Goal: Check status

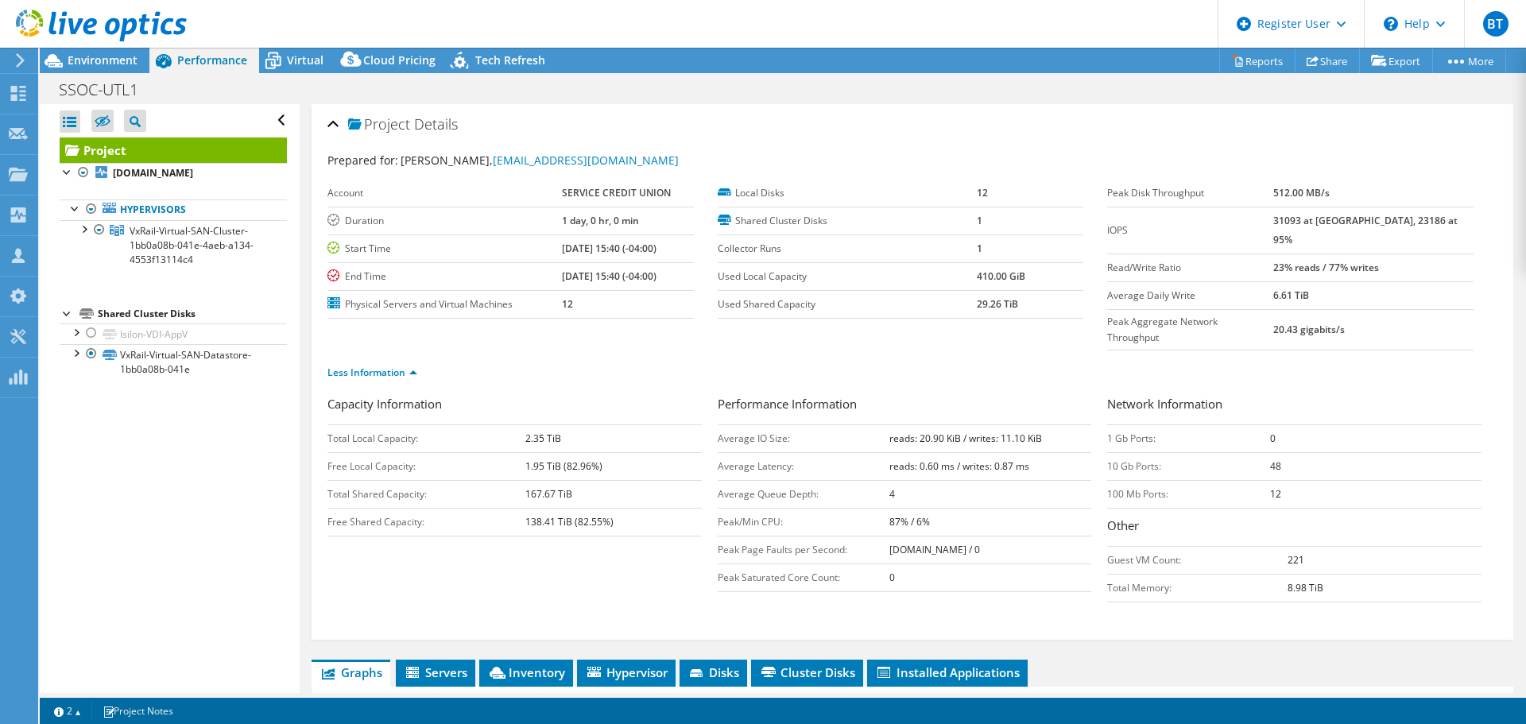
select select "USD"
click at [17, 93] on icon at bounding box center [18, 93] width 19 height 15
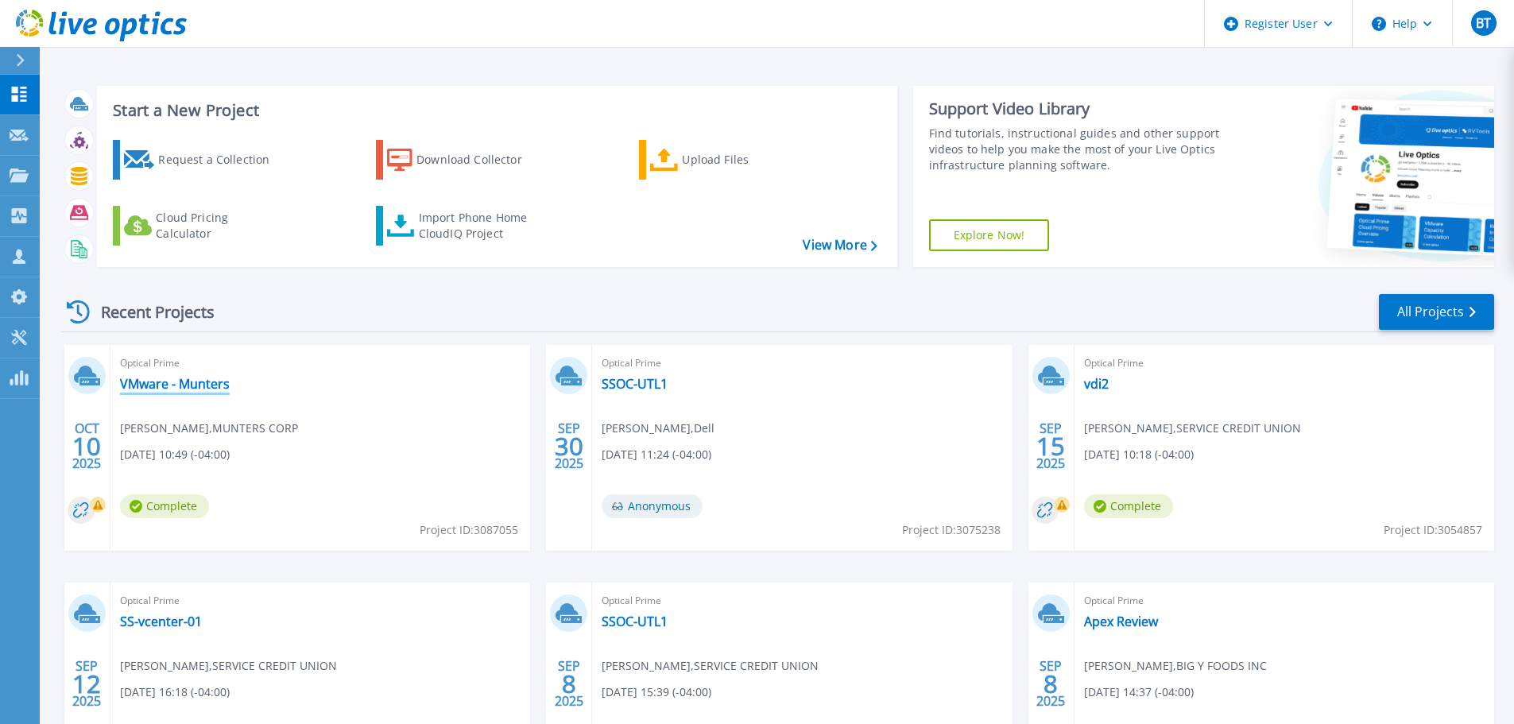
click at [181, 385] on link "VMware - Munters" at bounding box center [175, 384] width 110 height 16
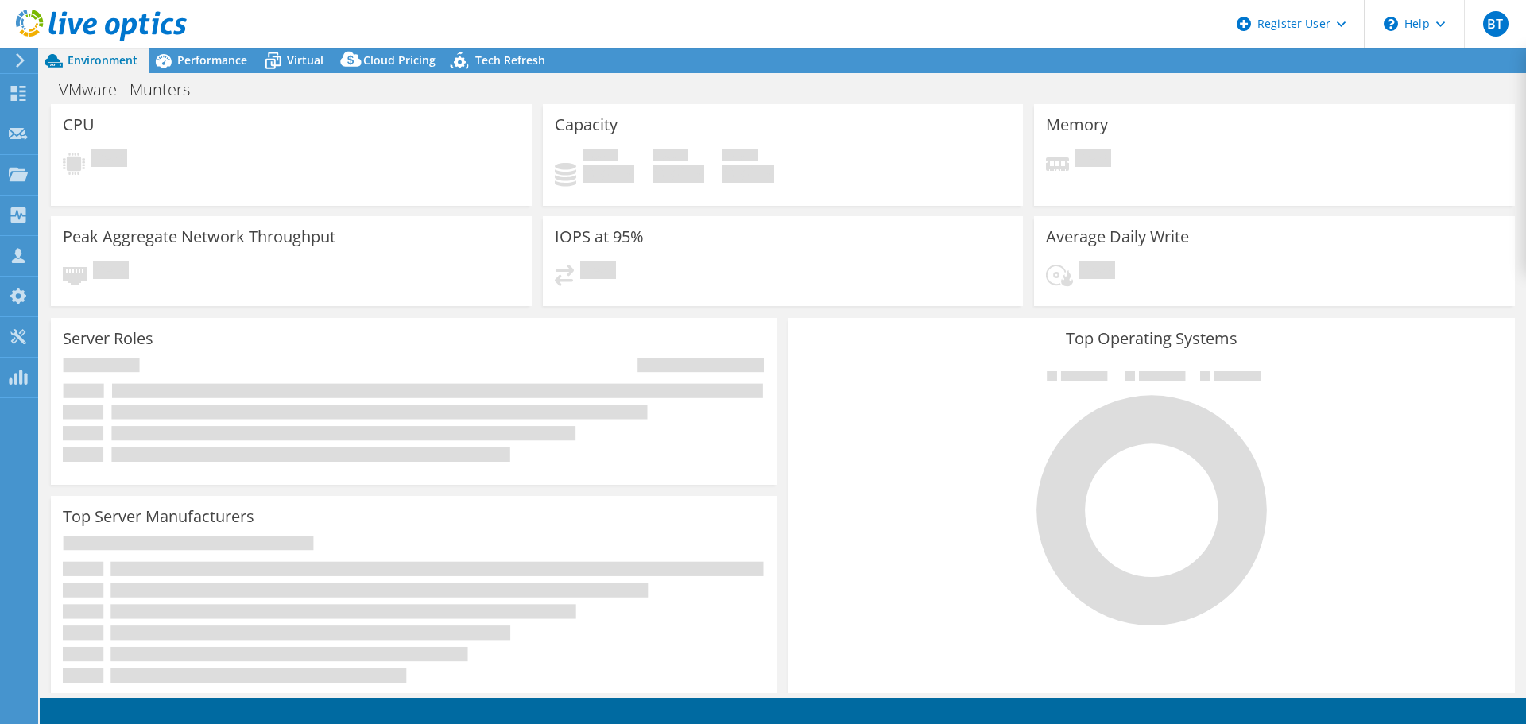
select select "USD"
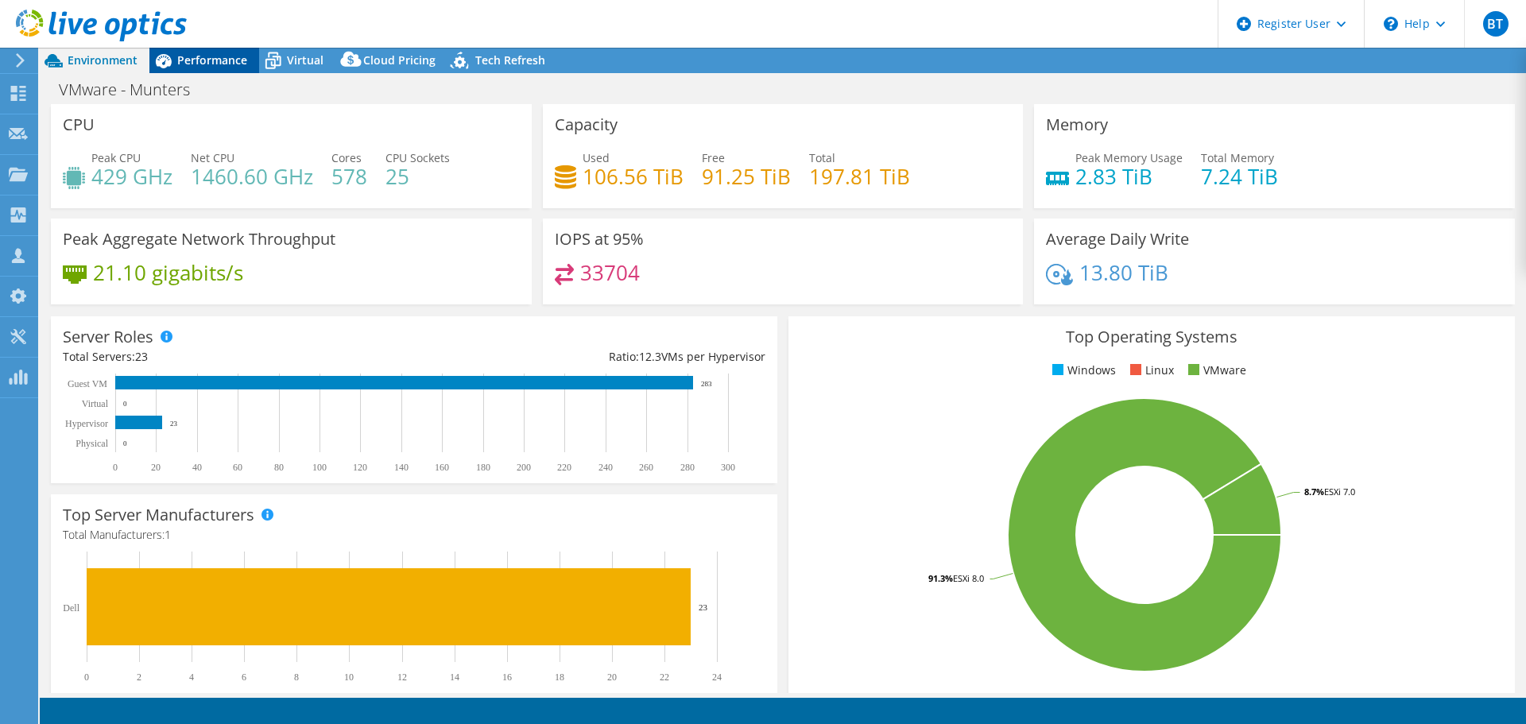
click at [208, 55] on span "Performance" at bounding box center [212, 59] width 70 height 15
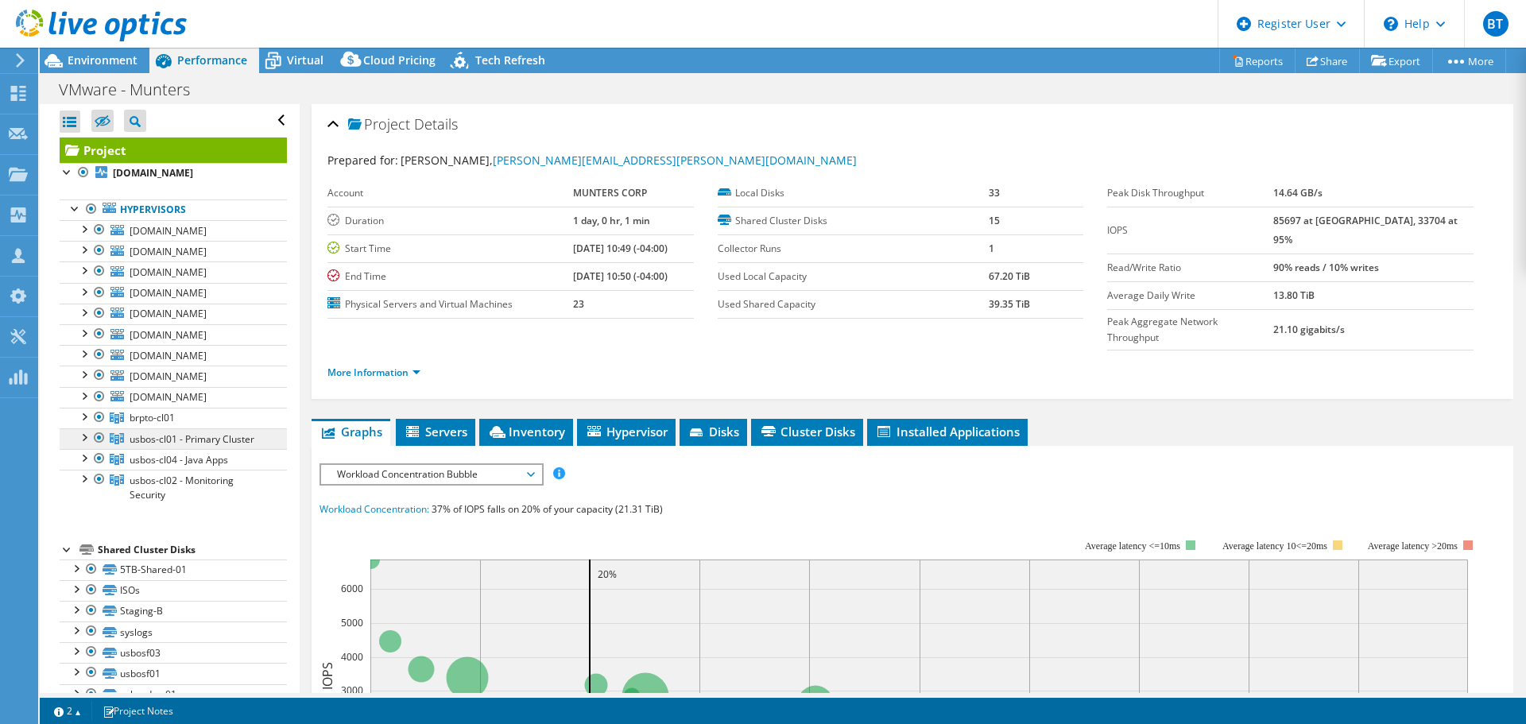
click at [203, 438] on span "usbos-cl01 - Primary Cluster" at bounding box center [192, 439] width 125 height 14
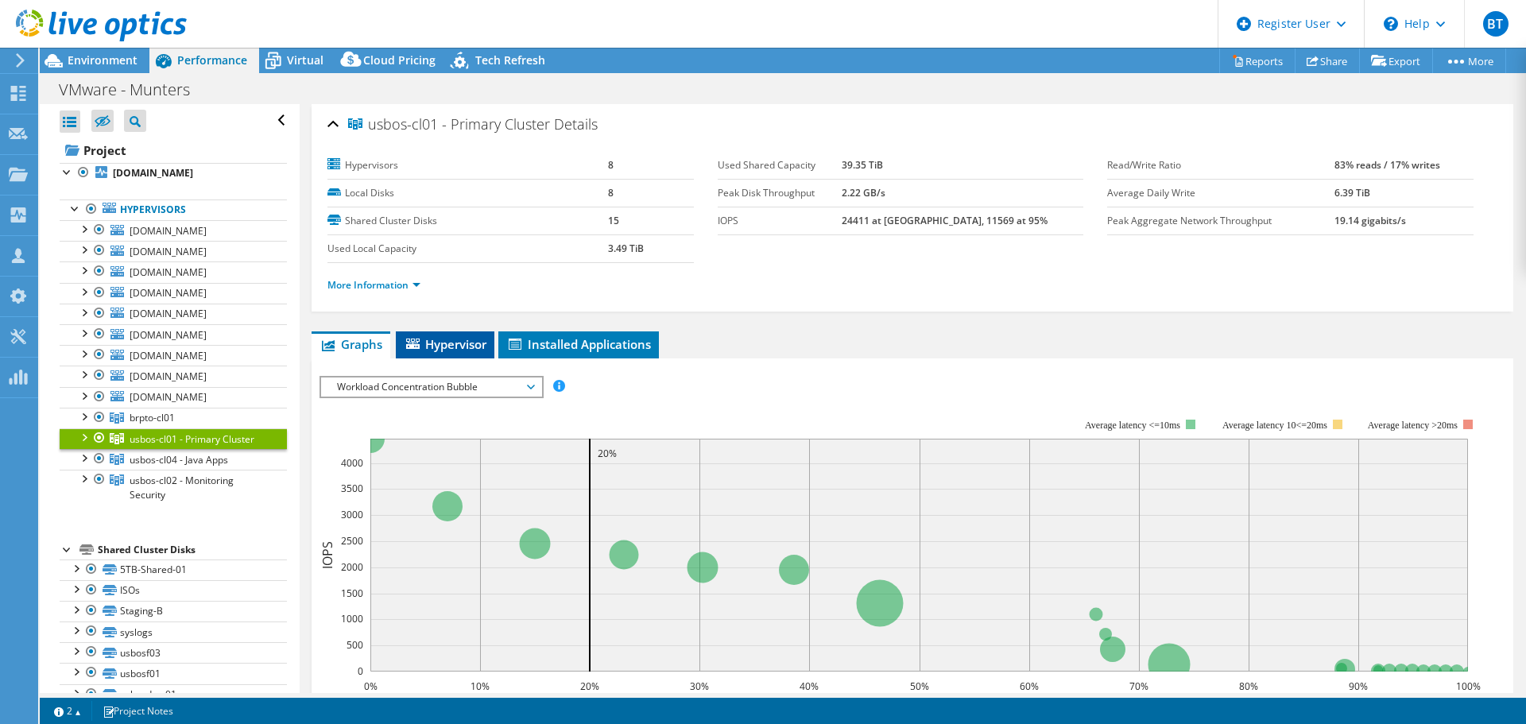
click at [459, 346] on span "Hypervisor" at bounding box center [445, 344] width 83 height 16
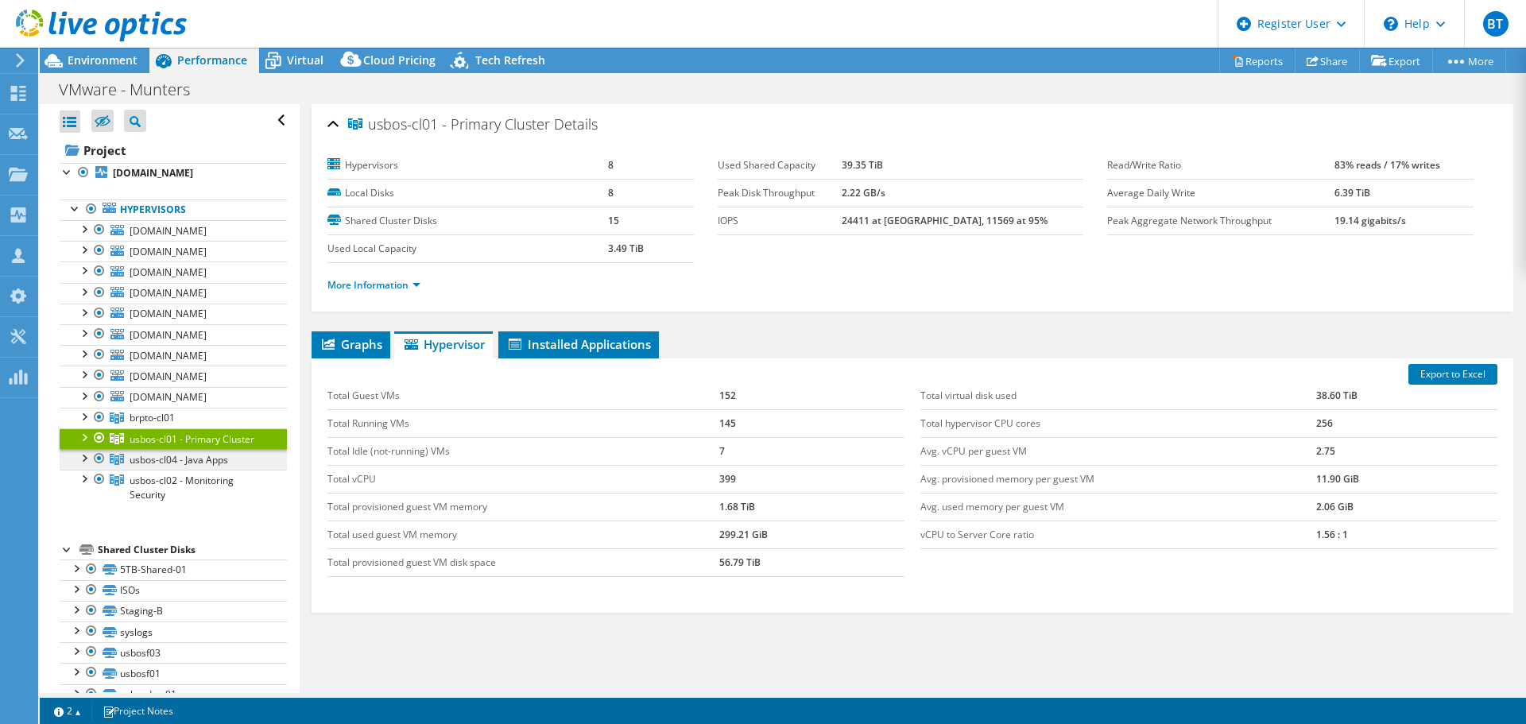
click at [179, 459] on span "usbos-cl04 - Java Apps" at bounding box center [179, 460] width 99 height 14
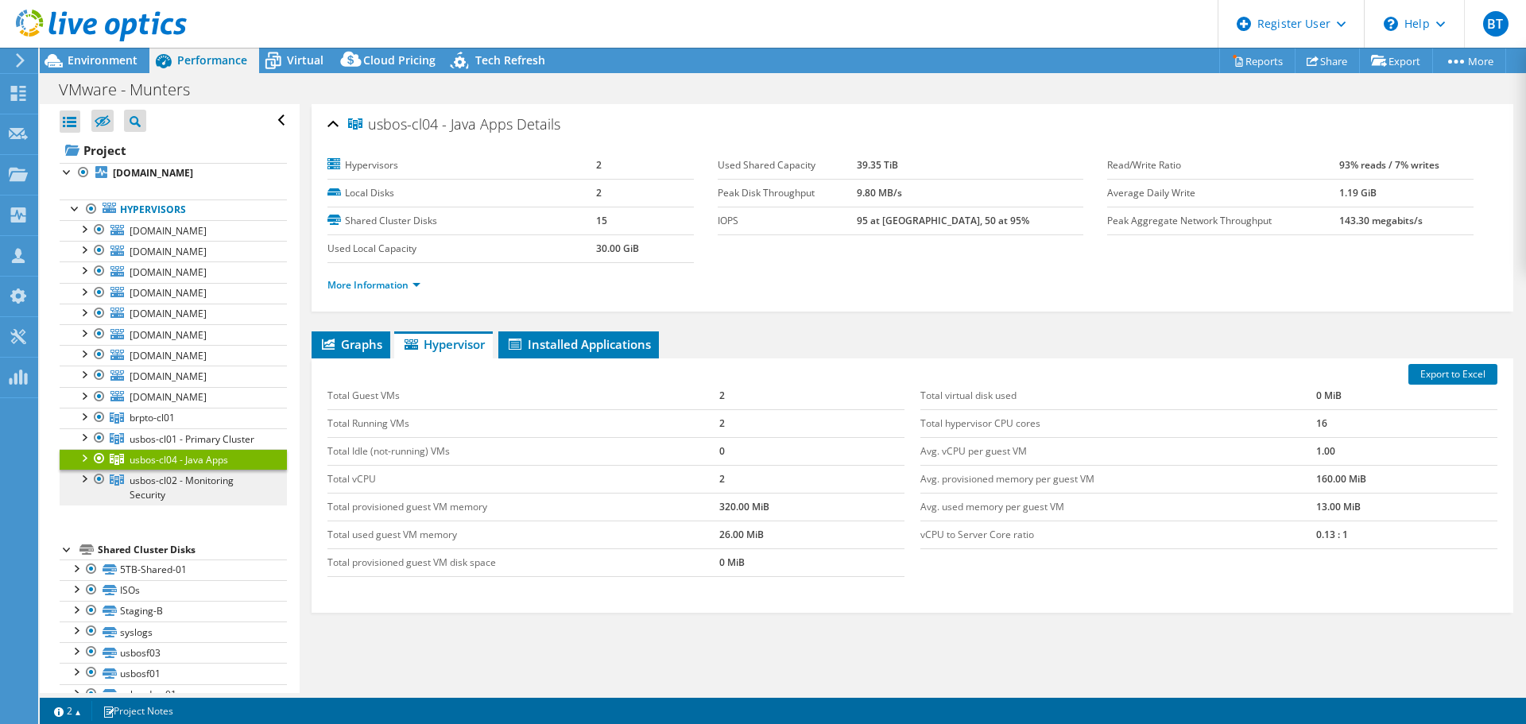
click at [218, 490] on link "usbos-cl02 - Monitoring Security" at bounding box center [173, 487] width 227 height 35
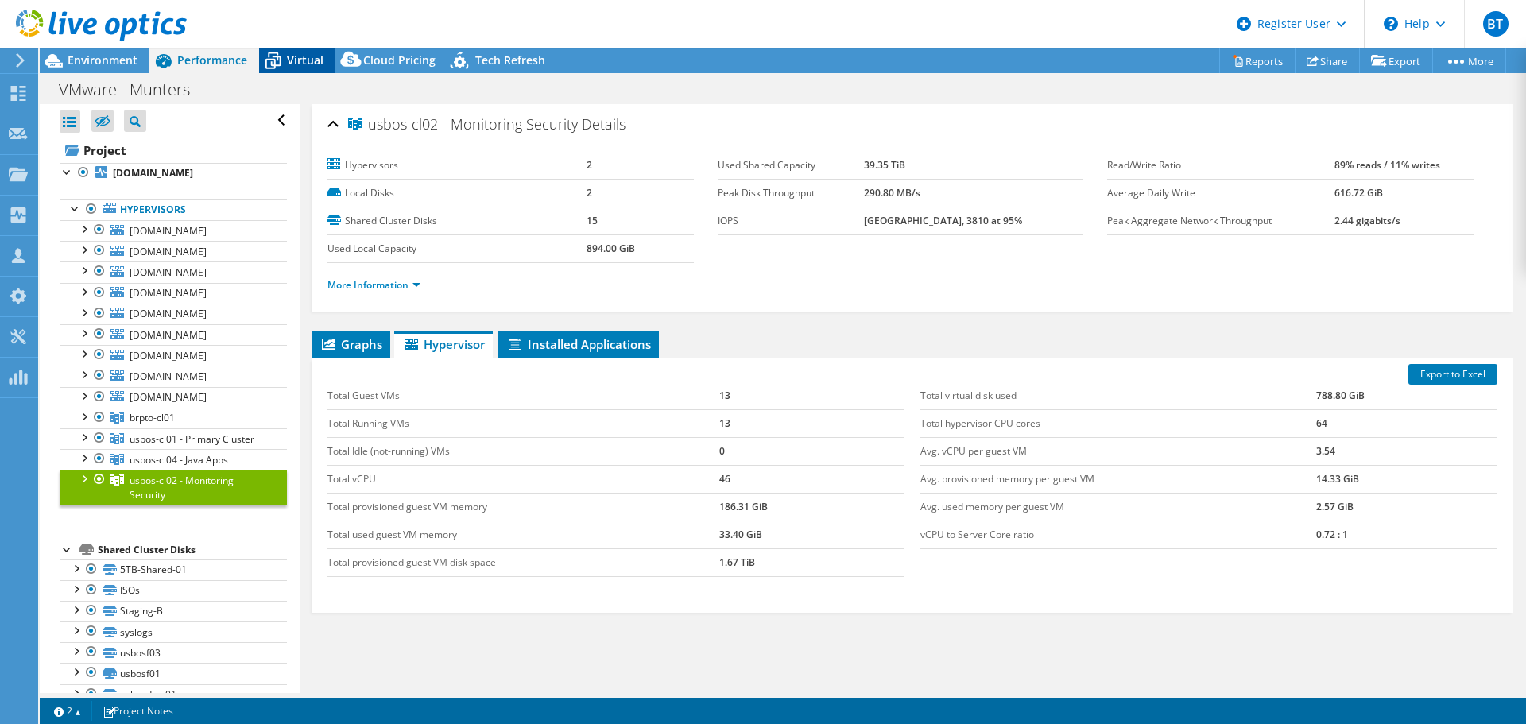
click at [303, 48] on div "Virtual" at bounding box center [297, 60] width 76 height 25
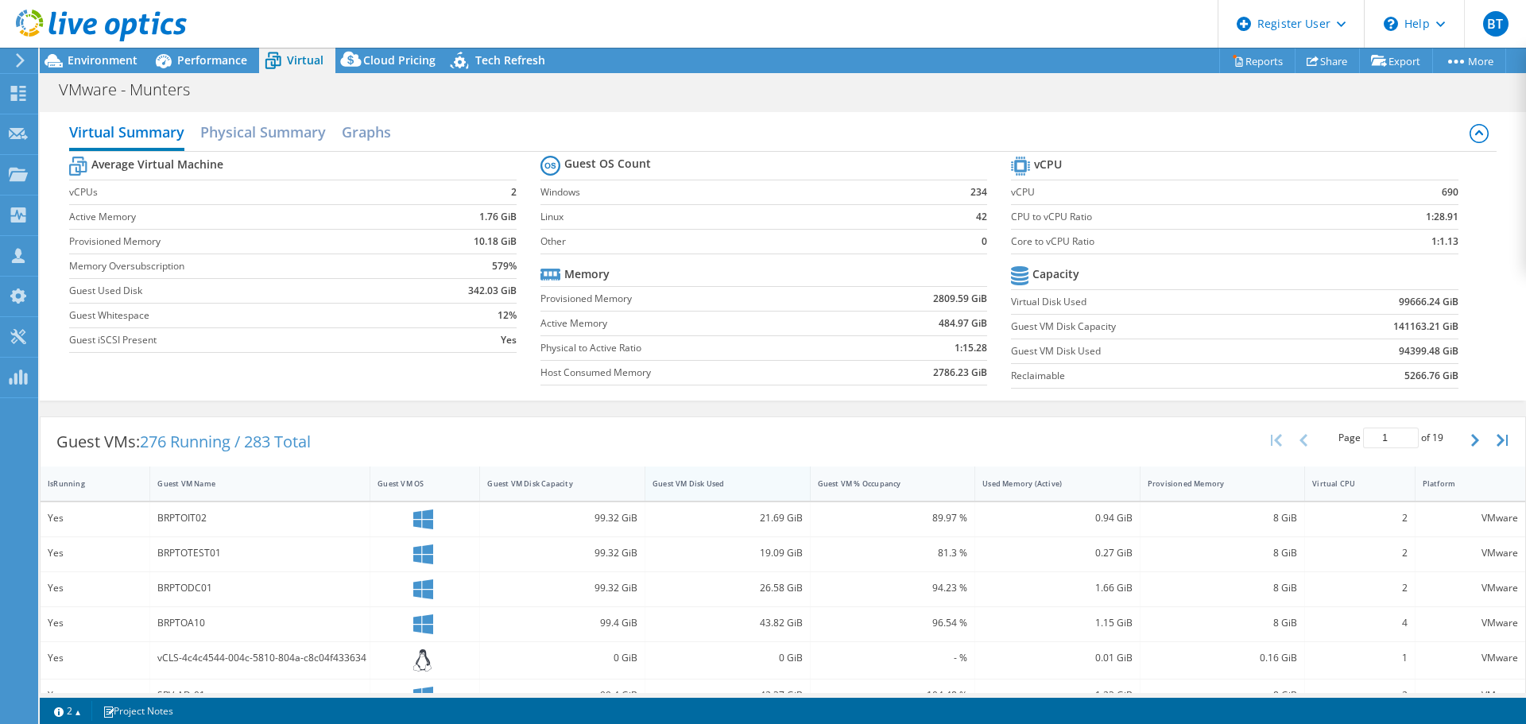
click at [714, 473] on div "Guest VM Disk Used" at bounding box center [718, 483] width 145 height 25
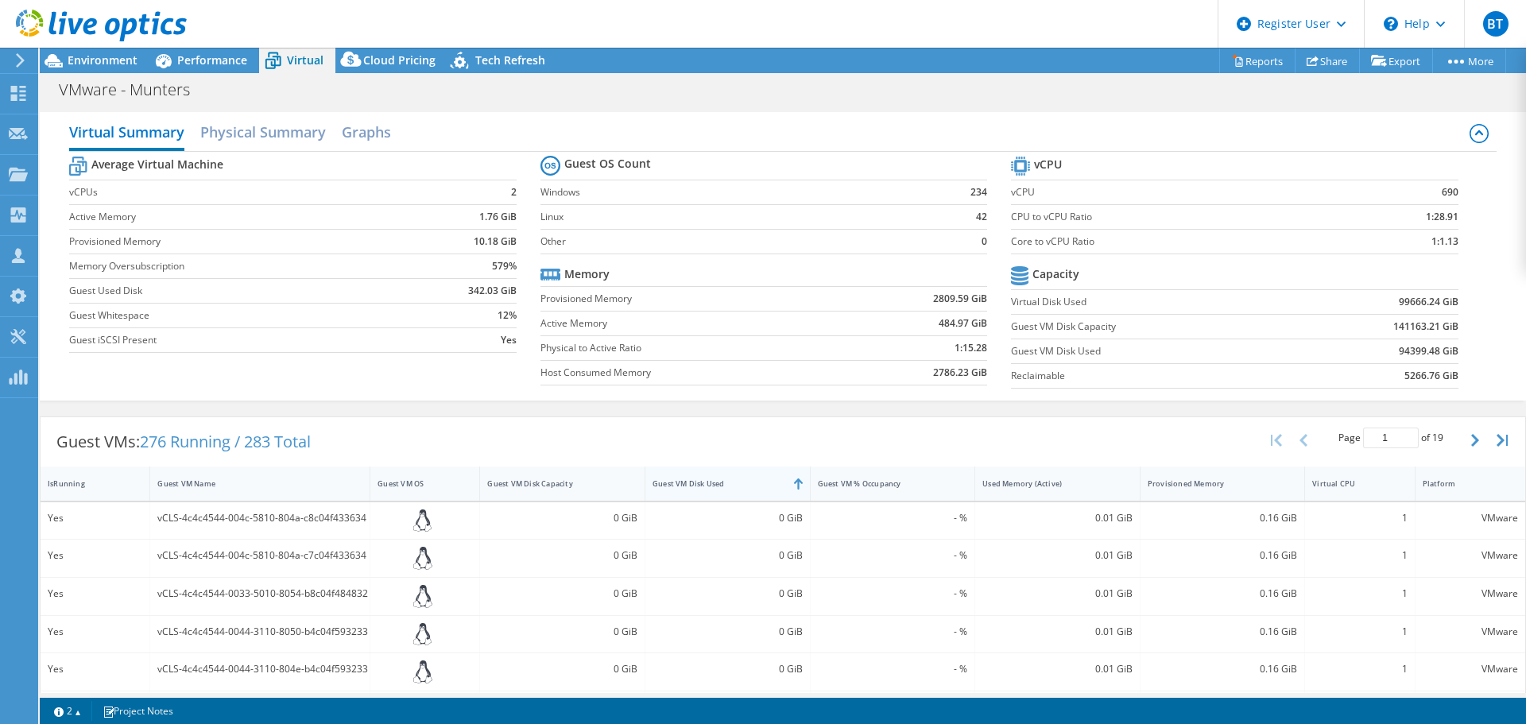
click at [714, 473] on div "Guest VM Disk Used" at bounding box center [718, 483] width 145 height 25
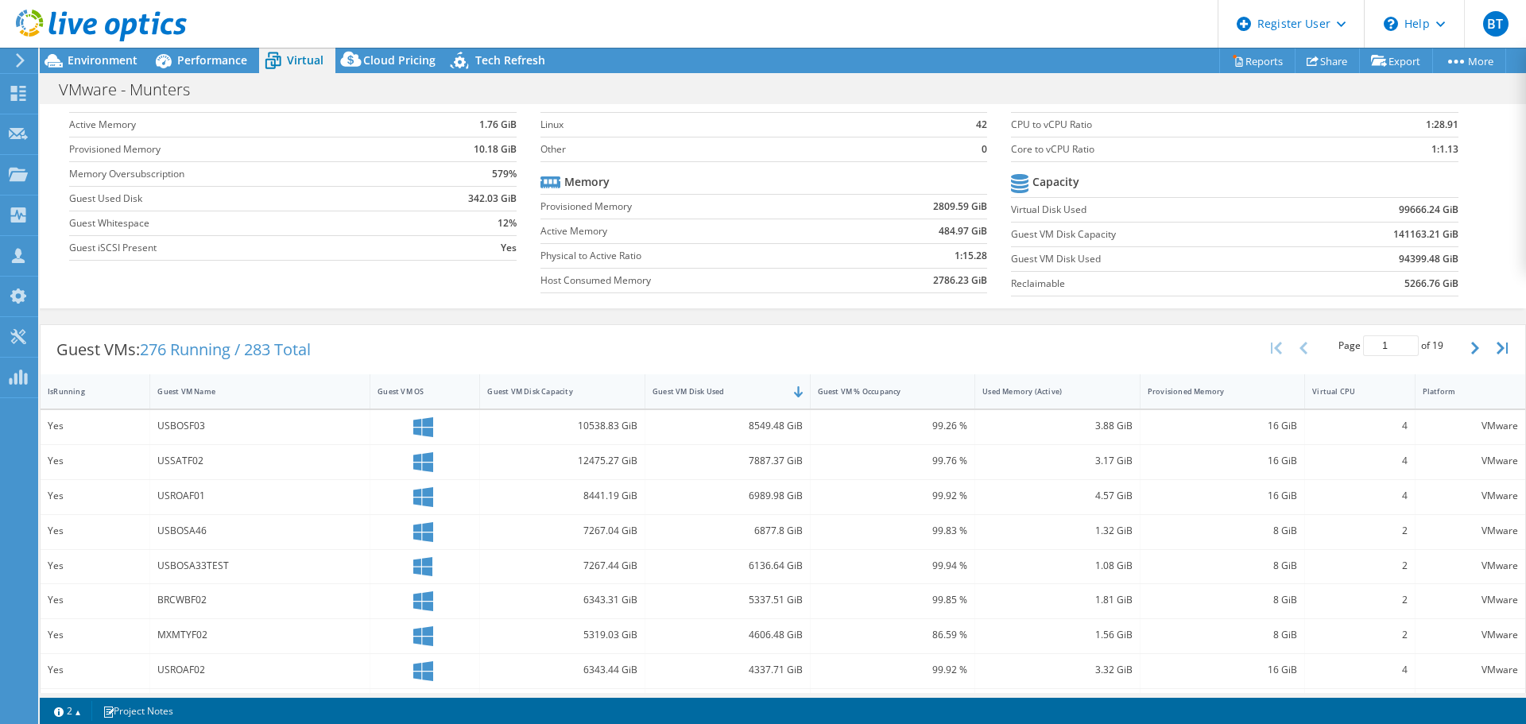
scroll to position [238, 0]
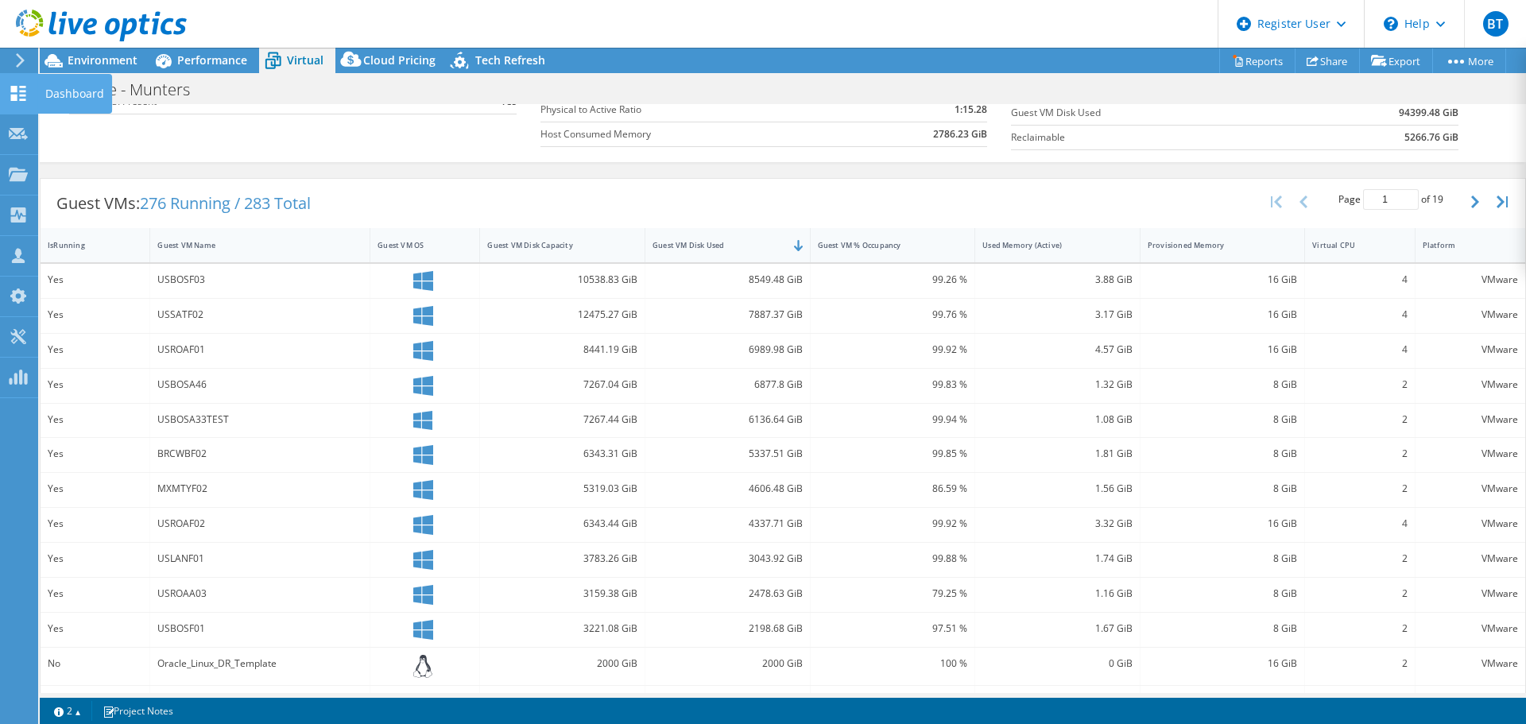
click at [25, 95] on use at bounding box center [18, 93] width 15 height 15
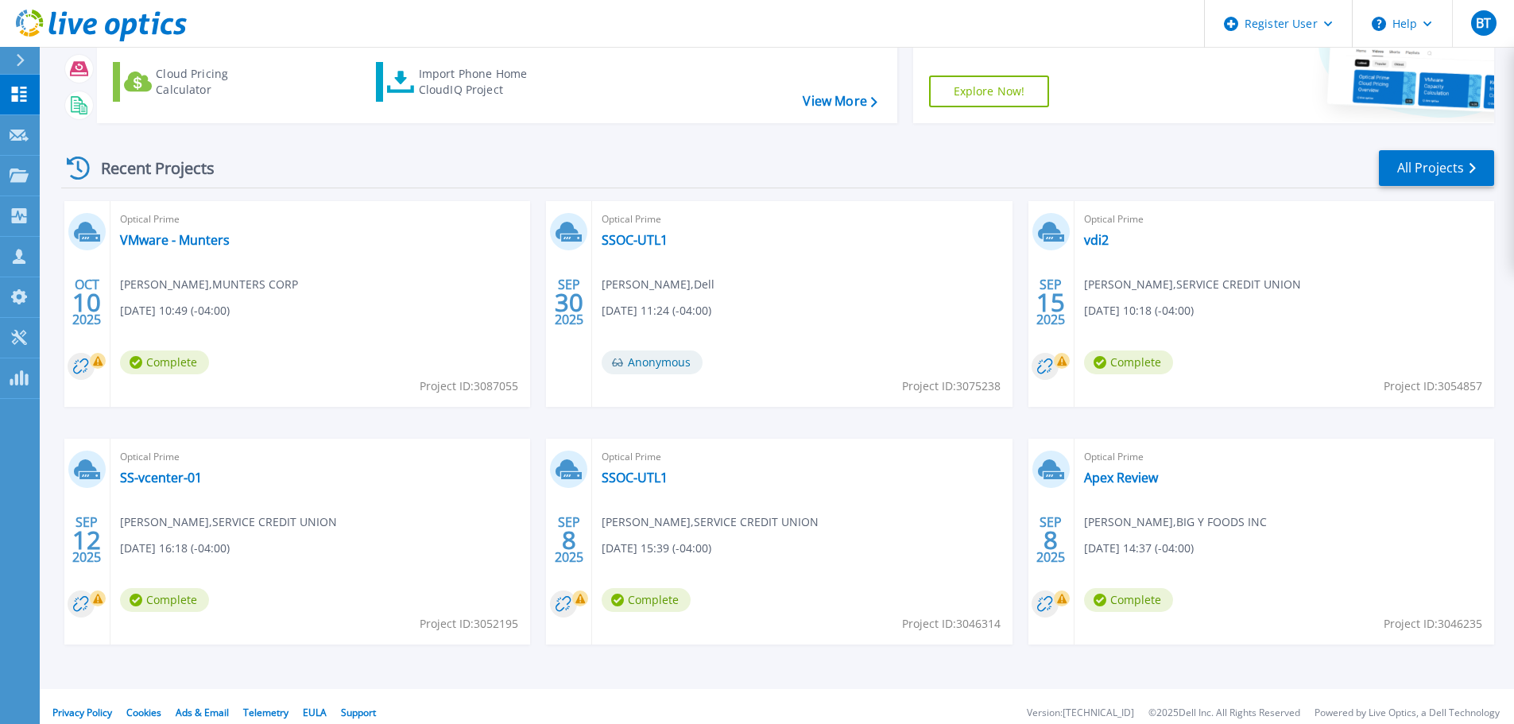
scroll to position [157, 0]
